Goal: Task Accomplishment & Management: Manage account settings

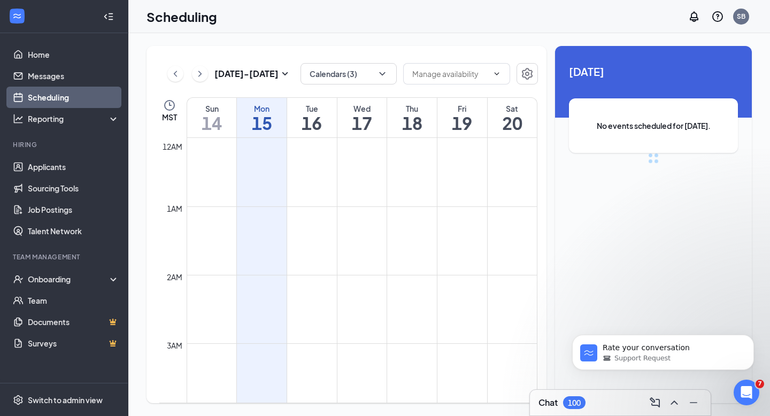
scroll to position [525, 0]
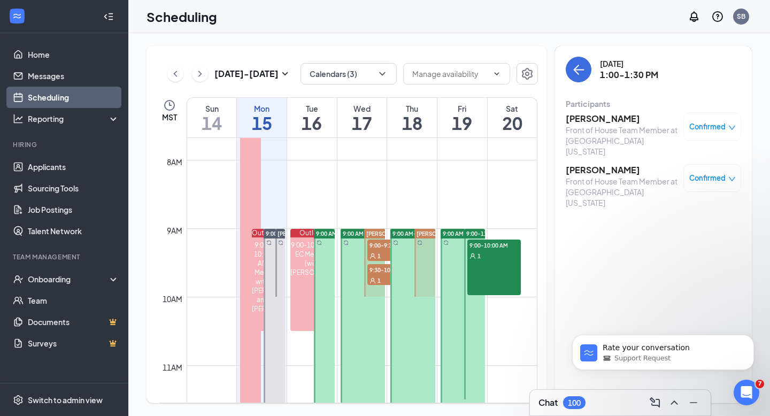
click at [595, 116] on h3 "[PERSON_NAME]" at bounding box center [621, 119] width 112 height 12
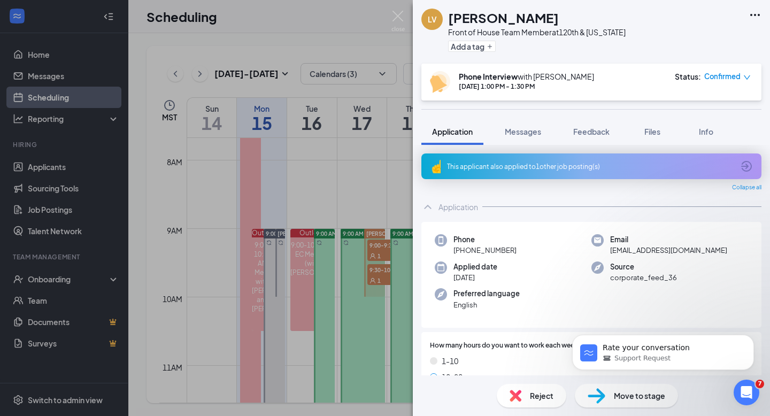
scroll to position [37, 0]
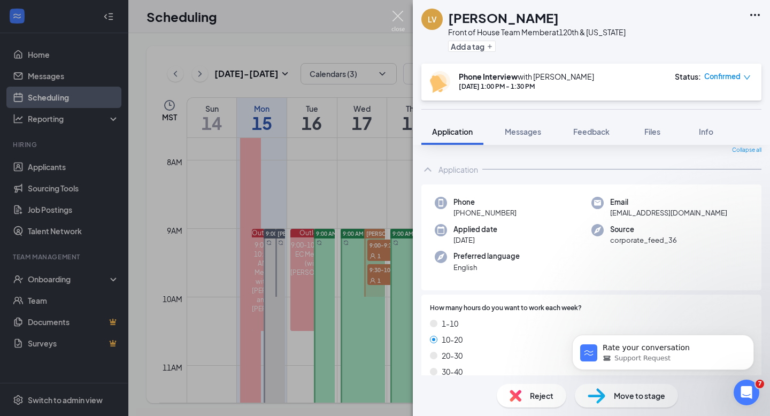
click at [399, 15] on img at bounding box center [397, 21] width 13 height 21
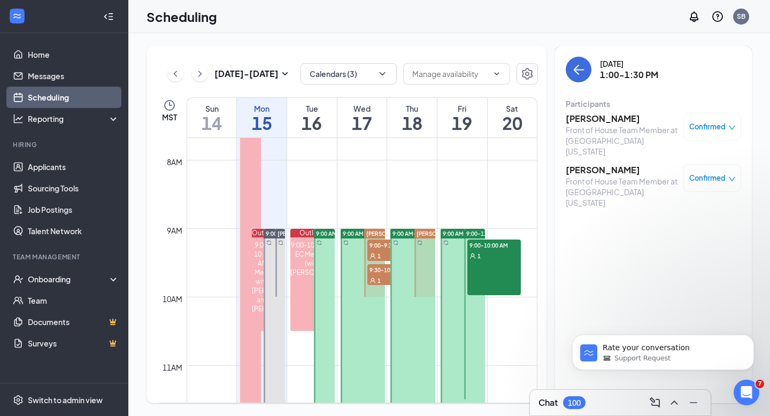
click at [607, 164] on h3 "[PERSON_NAME]" at bounding box center [621, 170] width 112 height 12
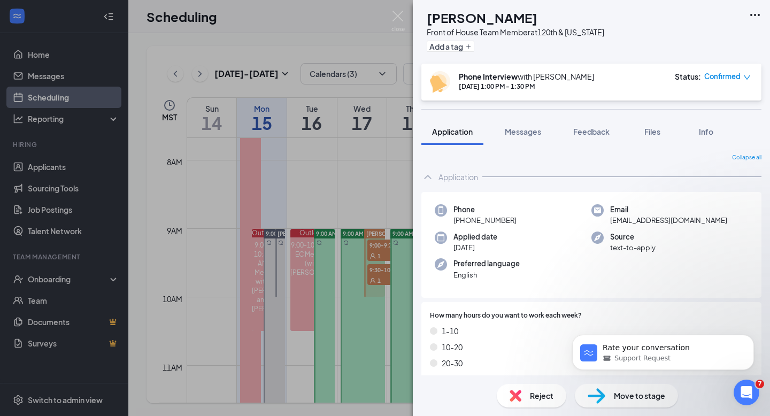
click at [607, 160] on div "Collapse all" at bounding box center [591, 157] width 340 height 9
click at [530, 125] on button "Messages" at bounding box center [523, 131] width 58 height 27
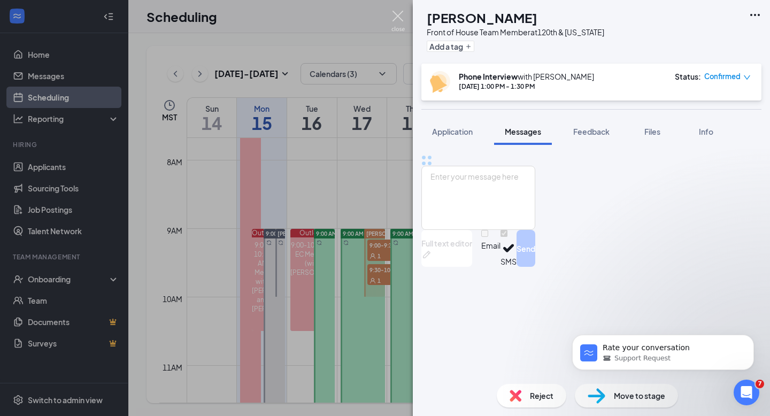
click at [395, 11] on img at bounding box center [397, 21] width 13 height 21
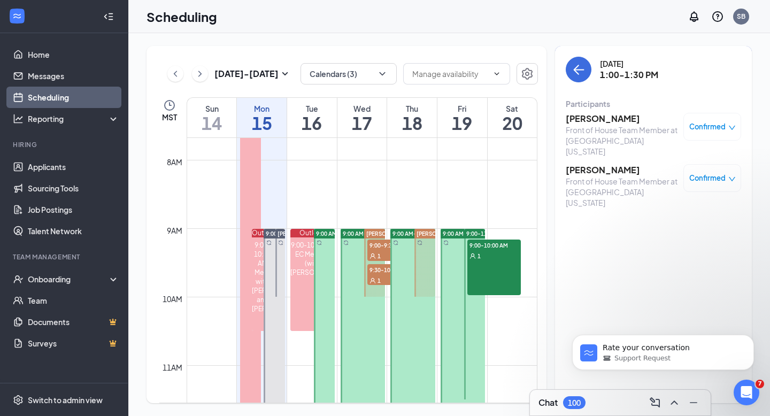
drag, startPoint x: 360, startPoint y: 345, endPoint x: 308, endPoint y: 356, distance: 52.9
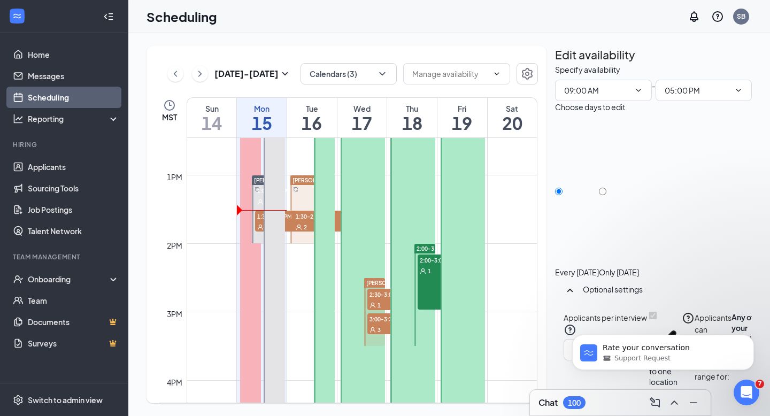
scroll to position [874, 0]
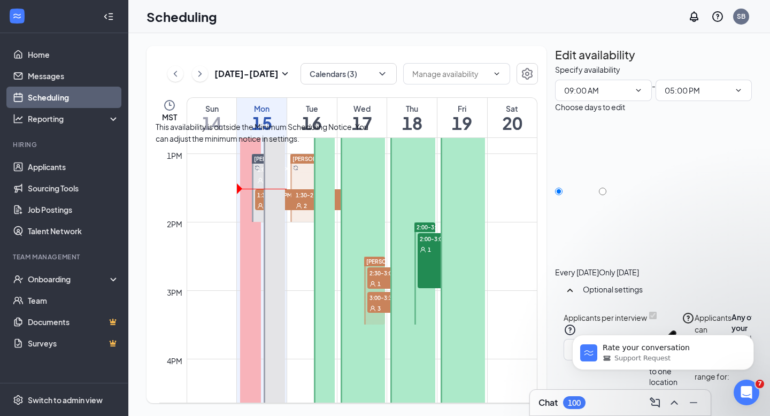
click at [258, 203] on icon "User" at bounding box center [260, 206] width 6 height 6
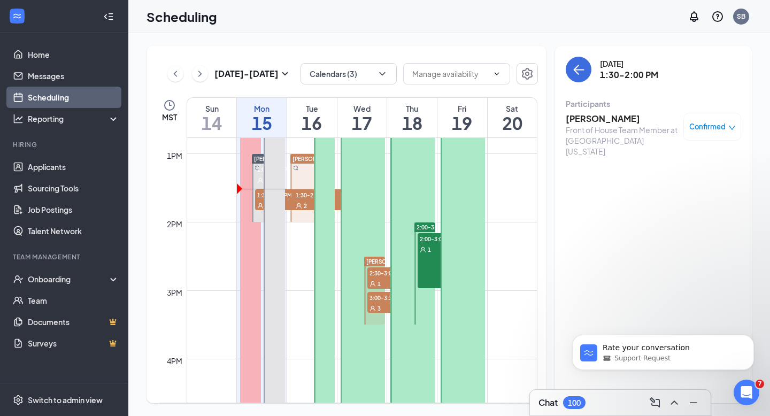
click at [579, 120] on h3 "[PERSON_NAME]" at bounding box center [621, 119] width 112 height 12
